Goal: Transaction & Acquisition: Book appointment/travel/reservation

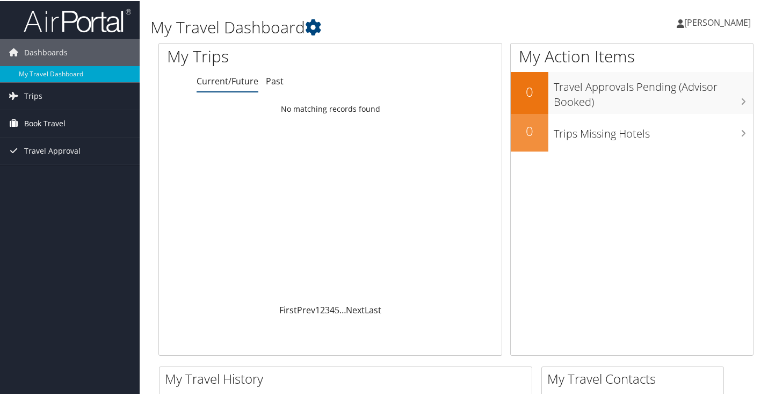
click at [47, 125] on span "Book Travel" at bounding box center [44, 122] width 41 height 27
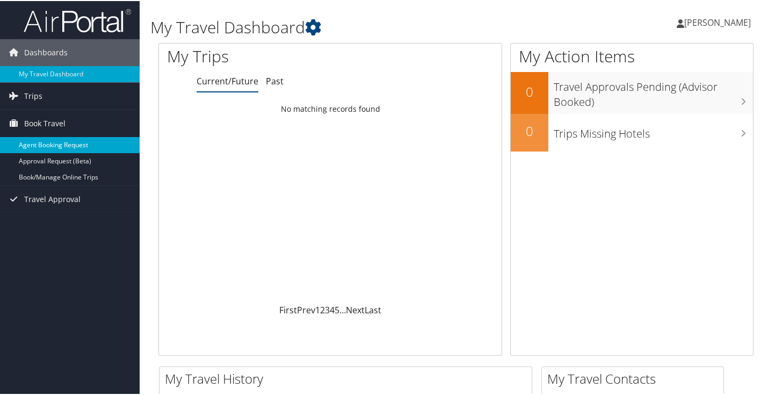
click at [45, 149] on link "Agent Booking Request" at bounding box center [70, 144] width 140 height 16
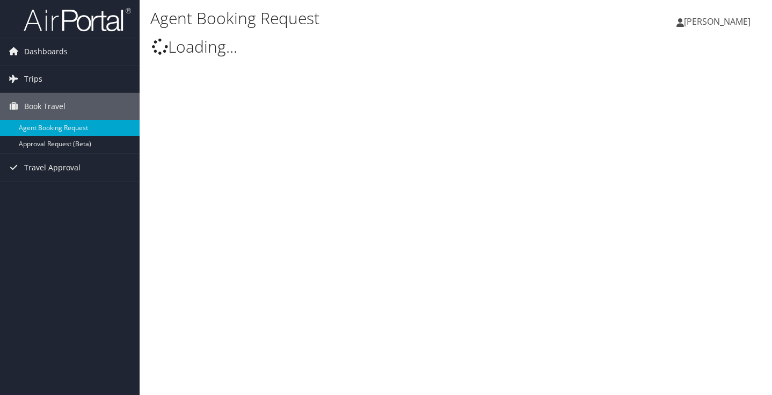
type input "[PERSON_NAME]"
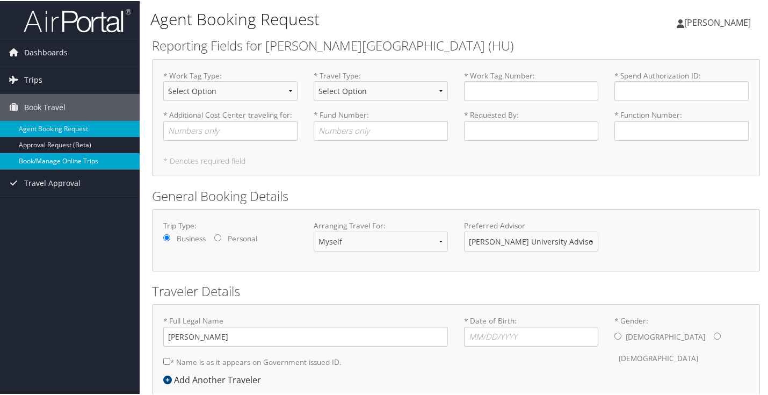
click at [50, 163] on link "Book/Manage Online Trips" at bounding box center [70, 160] width 140 height 16
click at [74, 158] on link "Book/Manage Online Trips" at bounding box center [70, 160] width 140 height 16
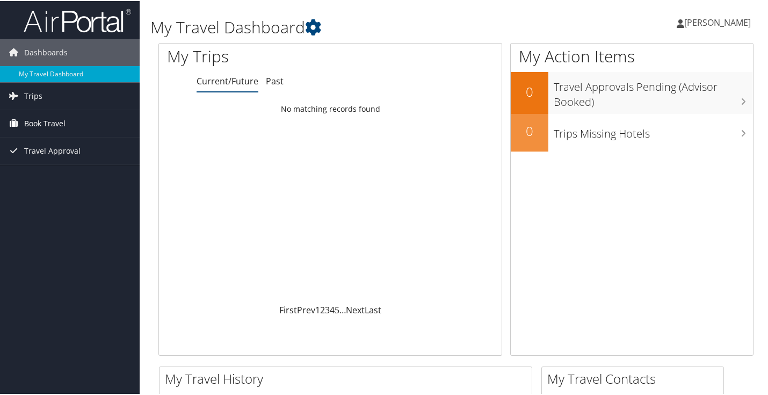
click at [46, 121] on span "Book Travel" at bounding box center [44, 122] width 41 height 27
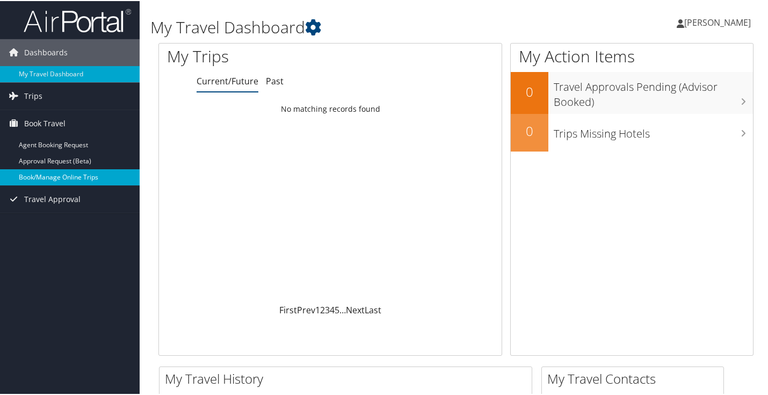
click at [57, 173] on link "Book/Manage Online Trips" at bounding box center [70, 176] width 140 height 16
